Goal: Navigation & Orientation: Find specific page/section

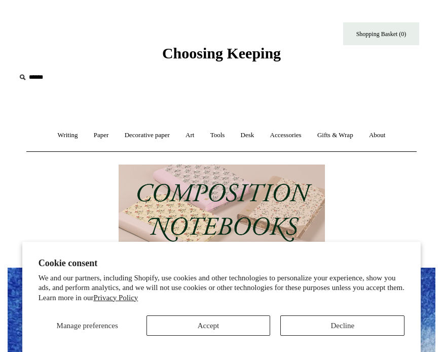
click at [350, 133] on link "Gifts & Wrap +" at bounding box center [335, 135] width 50 height 27
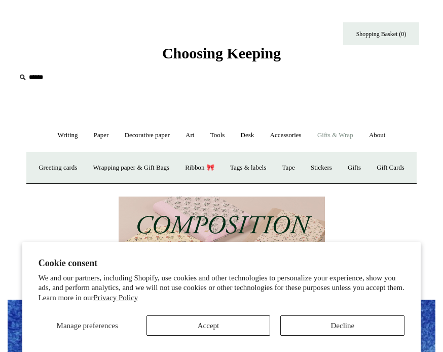
click at [245, 323] on button "Accept" at bounding box center [209, 325] width 124 height 20
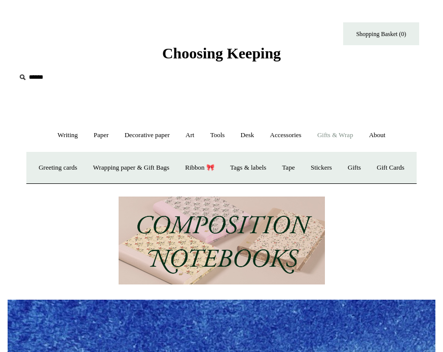
click at [80, 170] on link "Greeting cards +" at bounding box center [57, 167] width 53 height 27
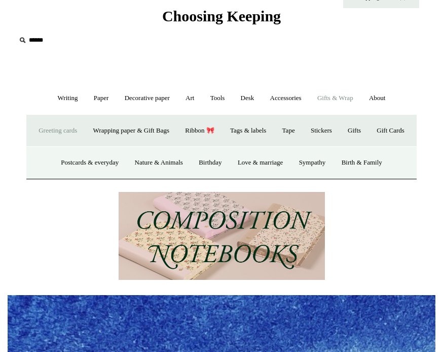
scroll to position [36, 0]
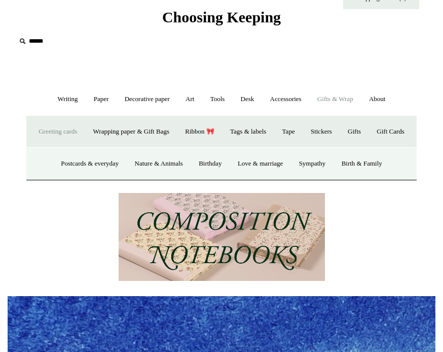
click at [84, 133] on link "Greeting cards -" at bounding box center [57, 131] width 53 height 27
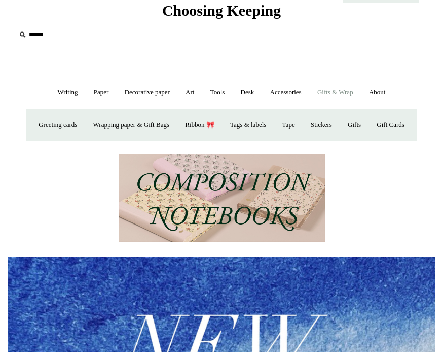
scroll to position [41, 0]
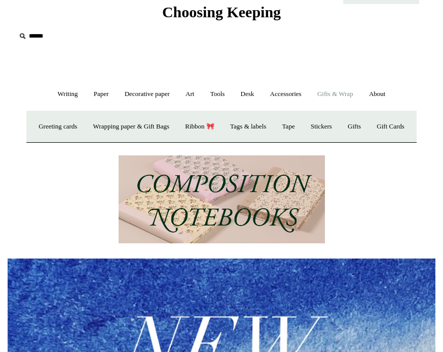
click at [368, 127] on link "Gifts +" at bounding box center [354, 127] width 27 height 27
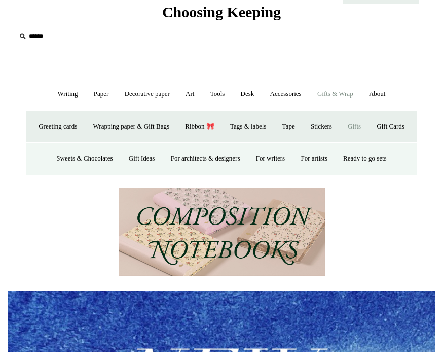
click at [227, 172] on link "For architects & designers" at bounding box center [206, 158] width 84 height 27
click at [376, 172] on link "Ready to go sets" at bounding box center [365, 158] width 58 height 27
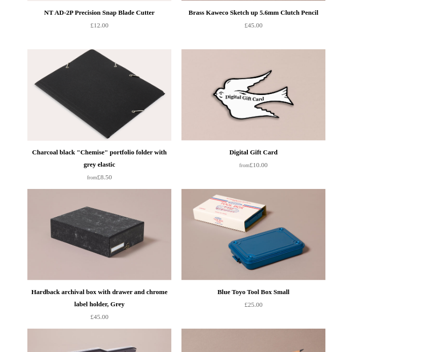
scroll to position [1367, 0]
